Goal: Task Accomplishment & Management: Complete application form

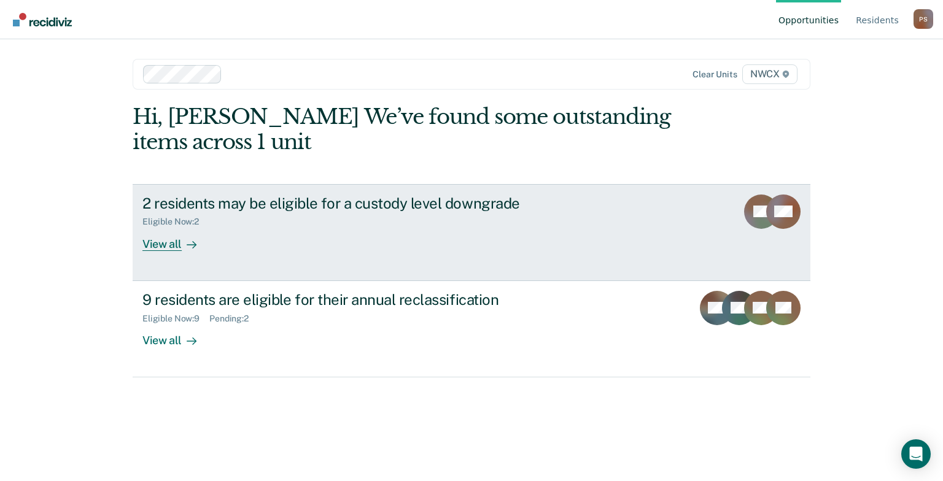
click at [182, 243] on div at bounding box center [189, 244] width 15 height 14
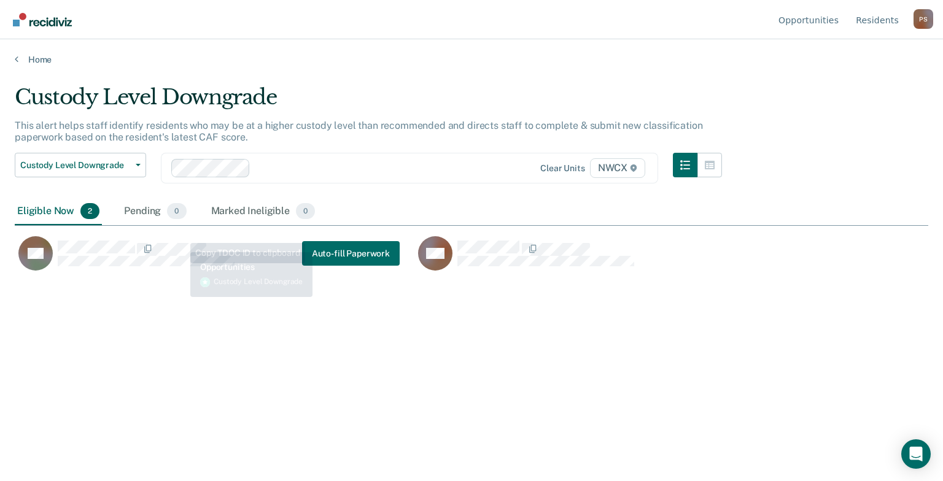
scroll to position [295, 904]
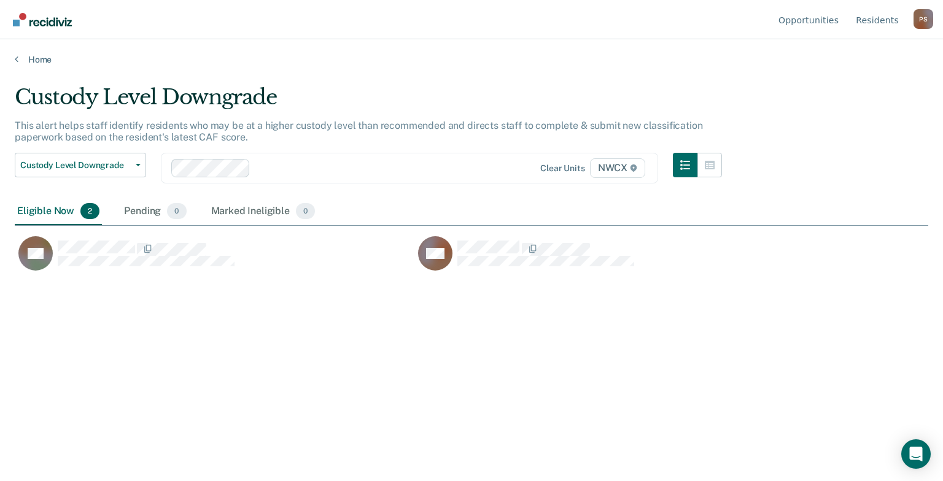
click at [378, 82] on main "Custody Level Downgrade This alert helps staff identify residents who may be at…" at bounding box center [471, 271] width 943 height 413
click at [17, 58] on icon at bounding box center [17, 59] width 4 height 10
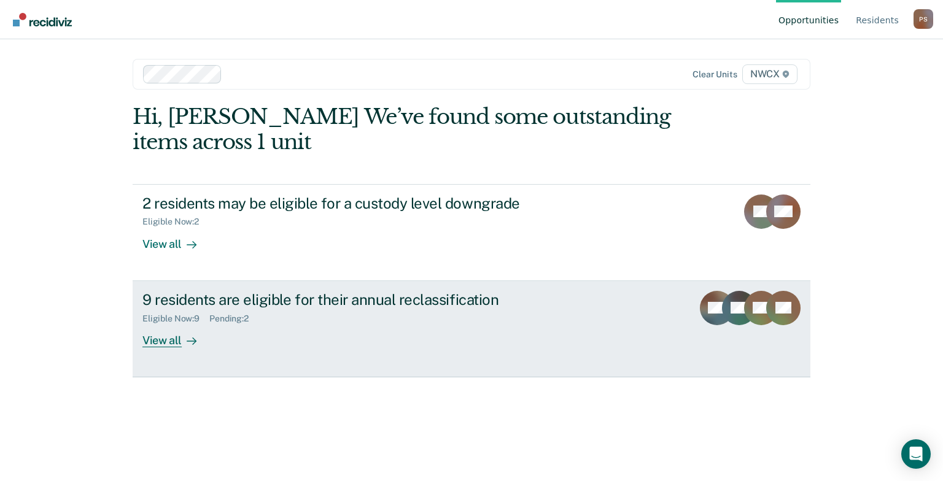
click at [180, 302] on div "9 residents are eligible for their annual reclassification" at bounding box center [357, 300] width 431 height 18
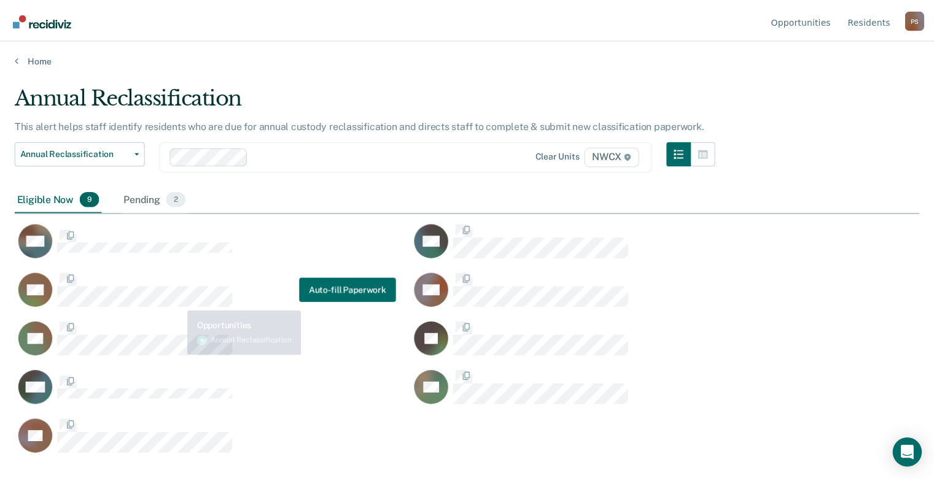
scroll to position [295, 904]
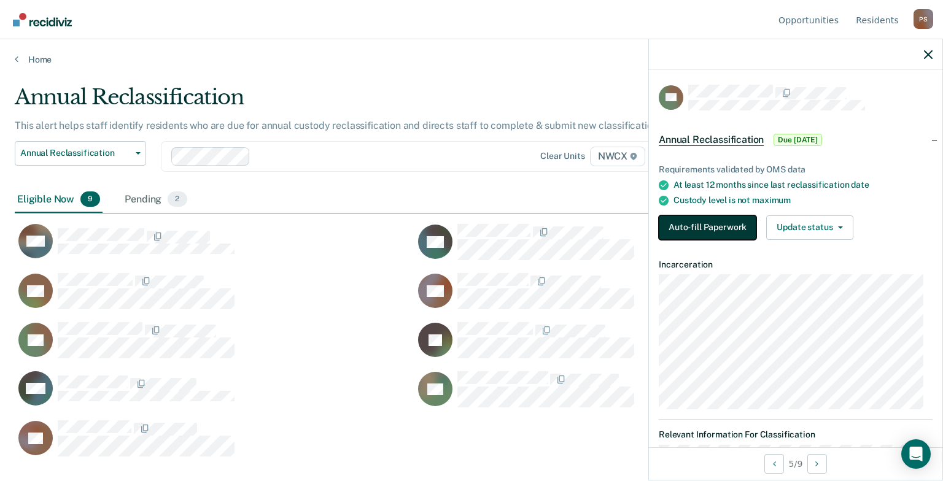
click at [712, 230] on button "Auto-fill Paperwork" at bounding box center [708, 228] width 98 height 25
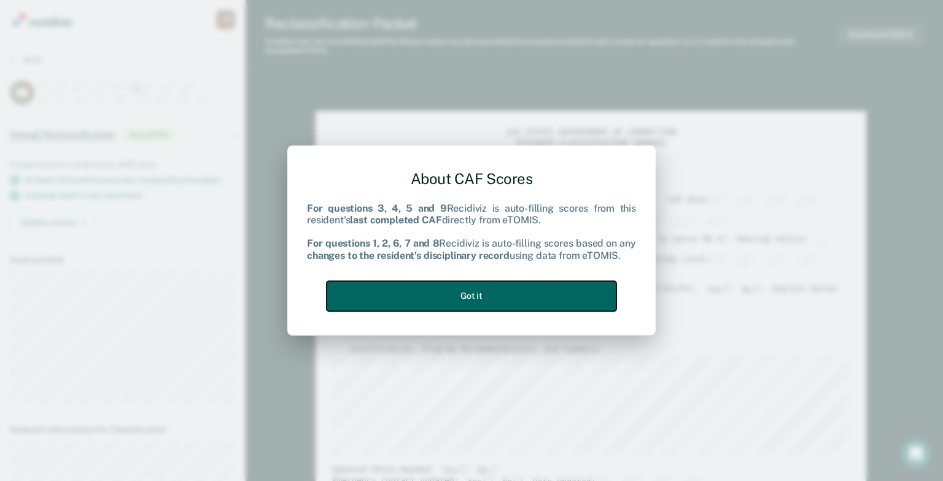
click at [515, 295] on button "Got it" at bounding box center [472, 296] width 290 height 30
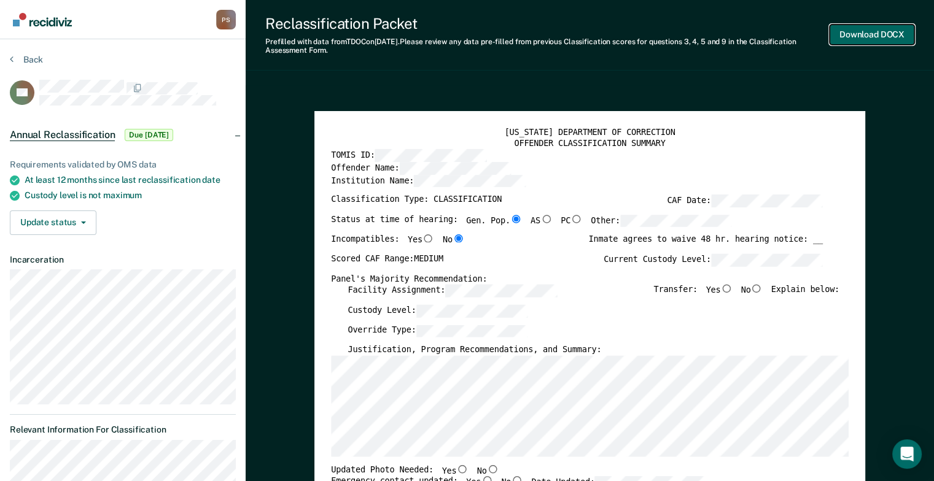
click at [864, 39] on button "Download DOCX" at bounding box center [872, 35] width 85 height 20
type textarea "x"
